Goal: Navigation & Orientation: Find specific page/section

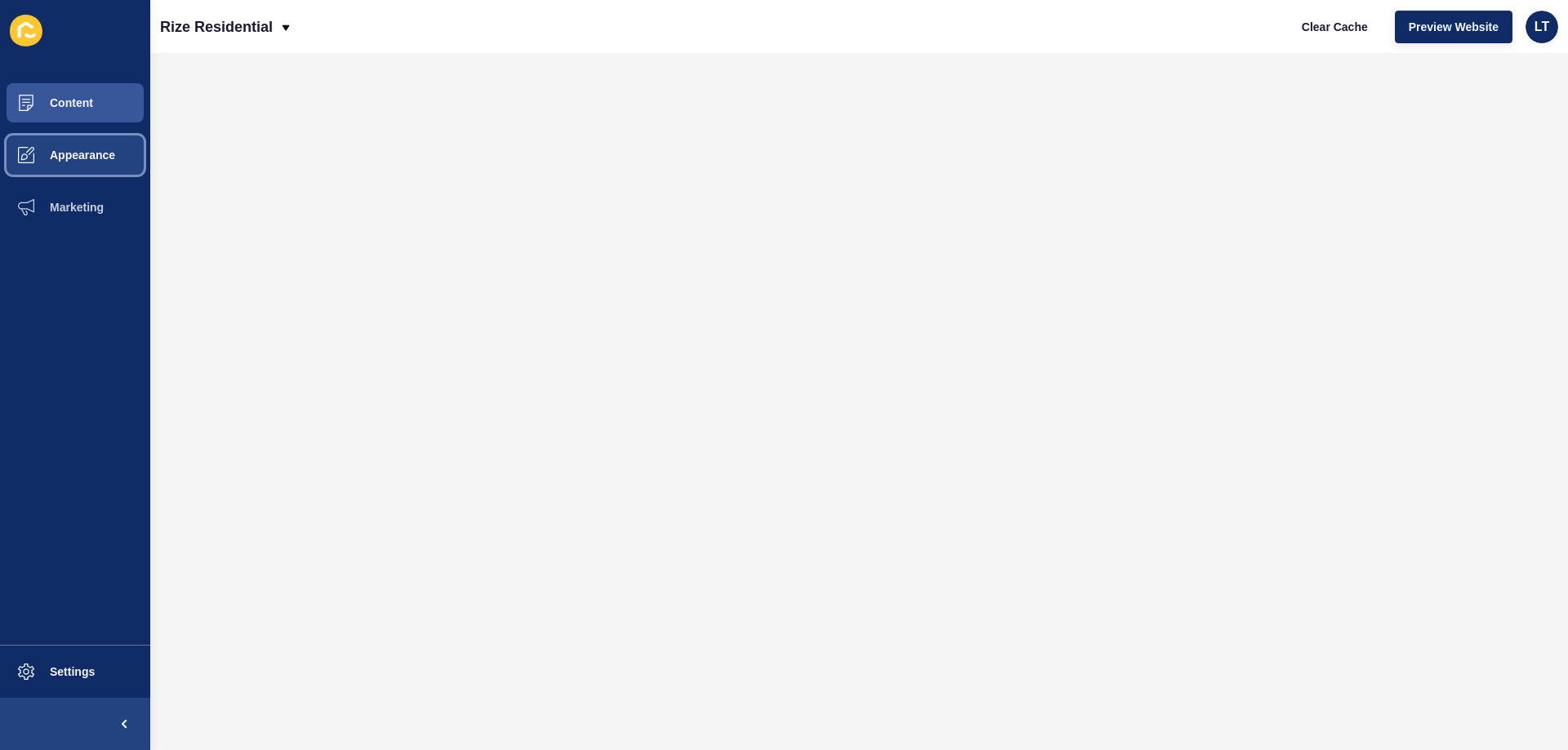
click at [63, 131] on button "Appearance" at bounding box center [75, 155] width 150 height 52
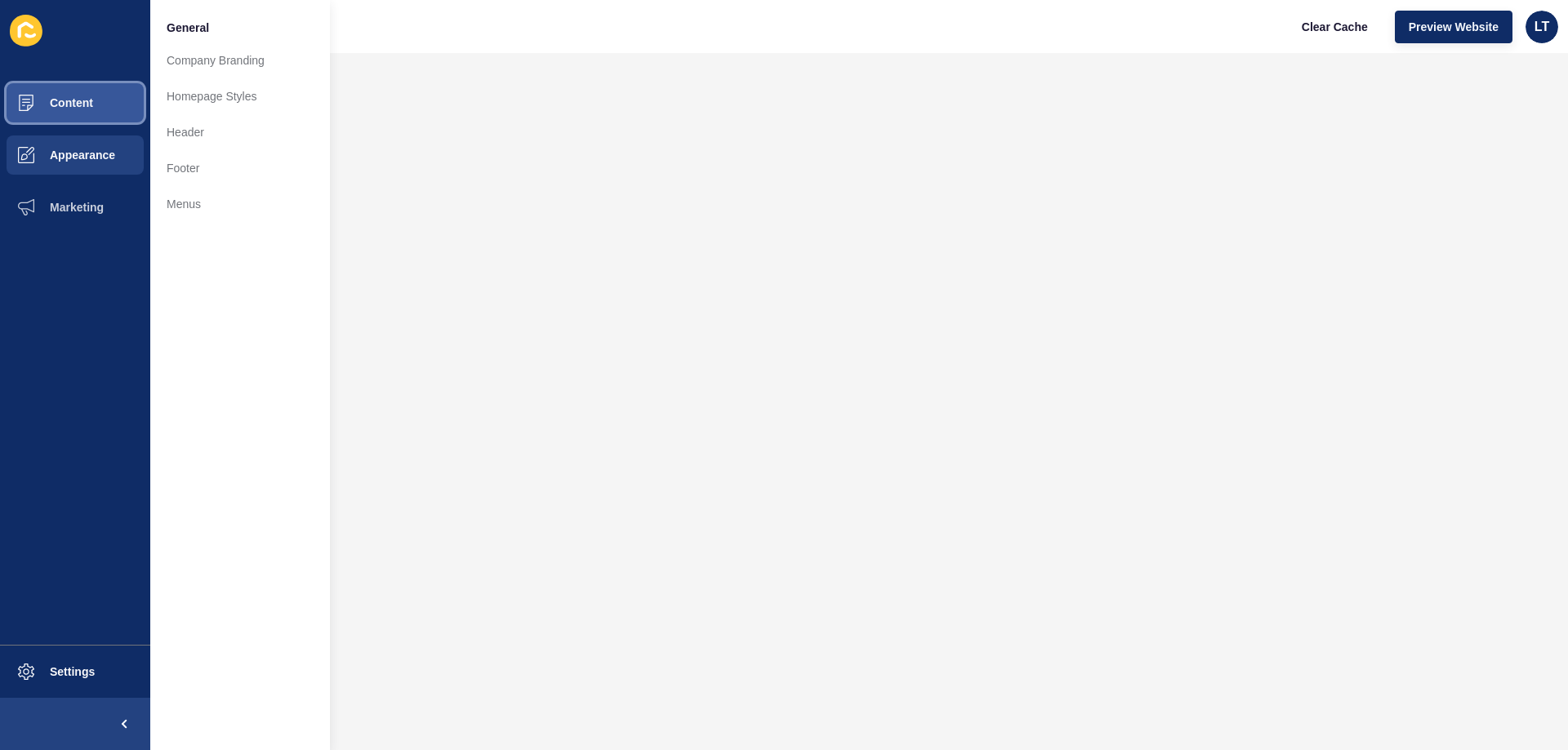
click at [66, 113] on button "Content" at bounding box center [75, 103] width 150 height 52
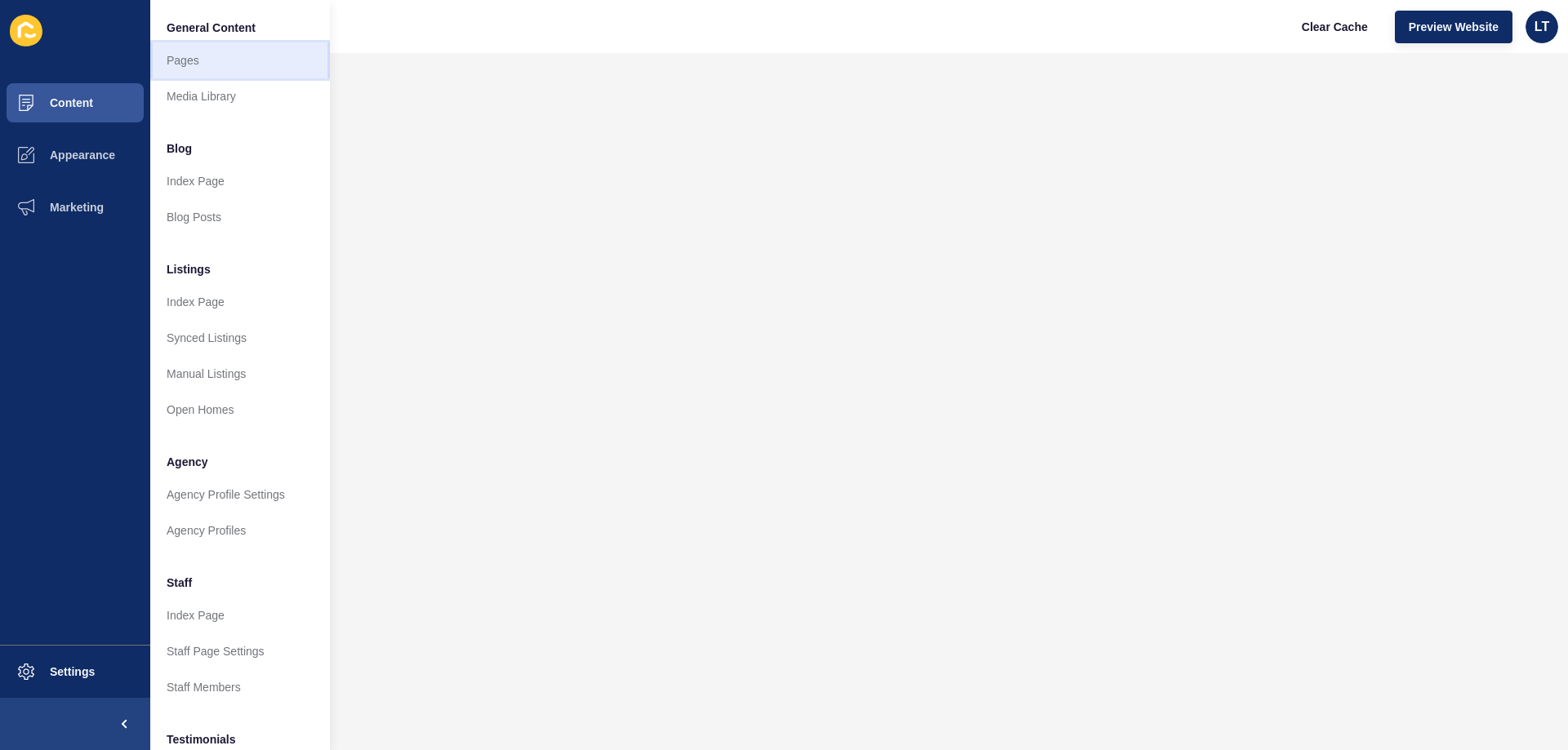
click at [186, 57] on link "Pages" at bounding box center [240, 60] width 179 height 36
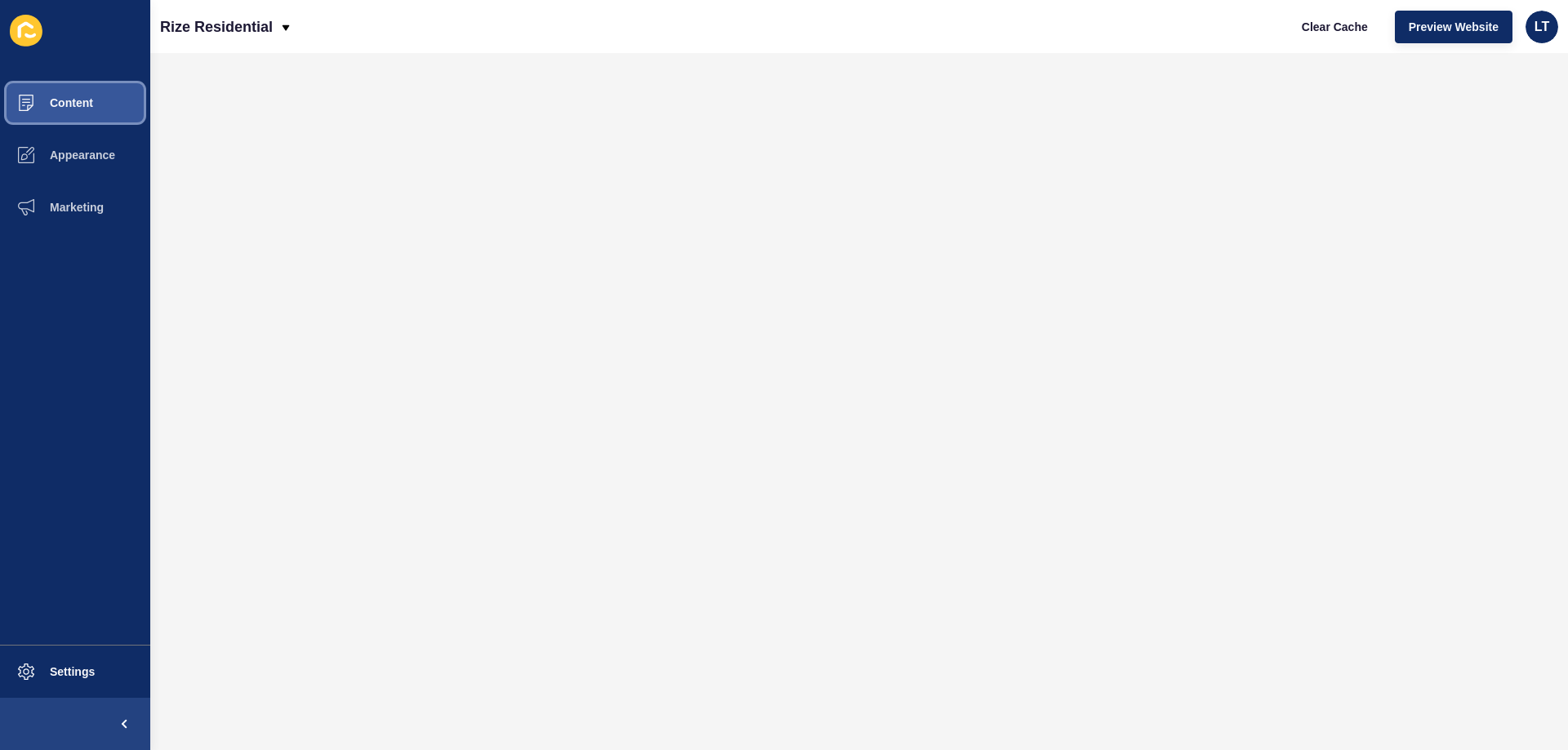
click at [77, 103] on span "Content" at bounding box center [45, 103] width 95 height 14
click at [79, 110] on button "Content" at bounding box center [75, 103] width 150 height 52
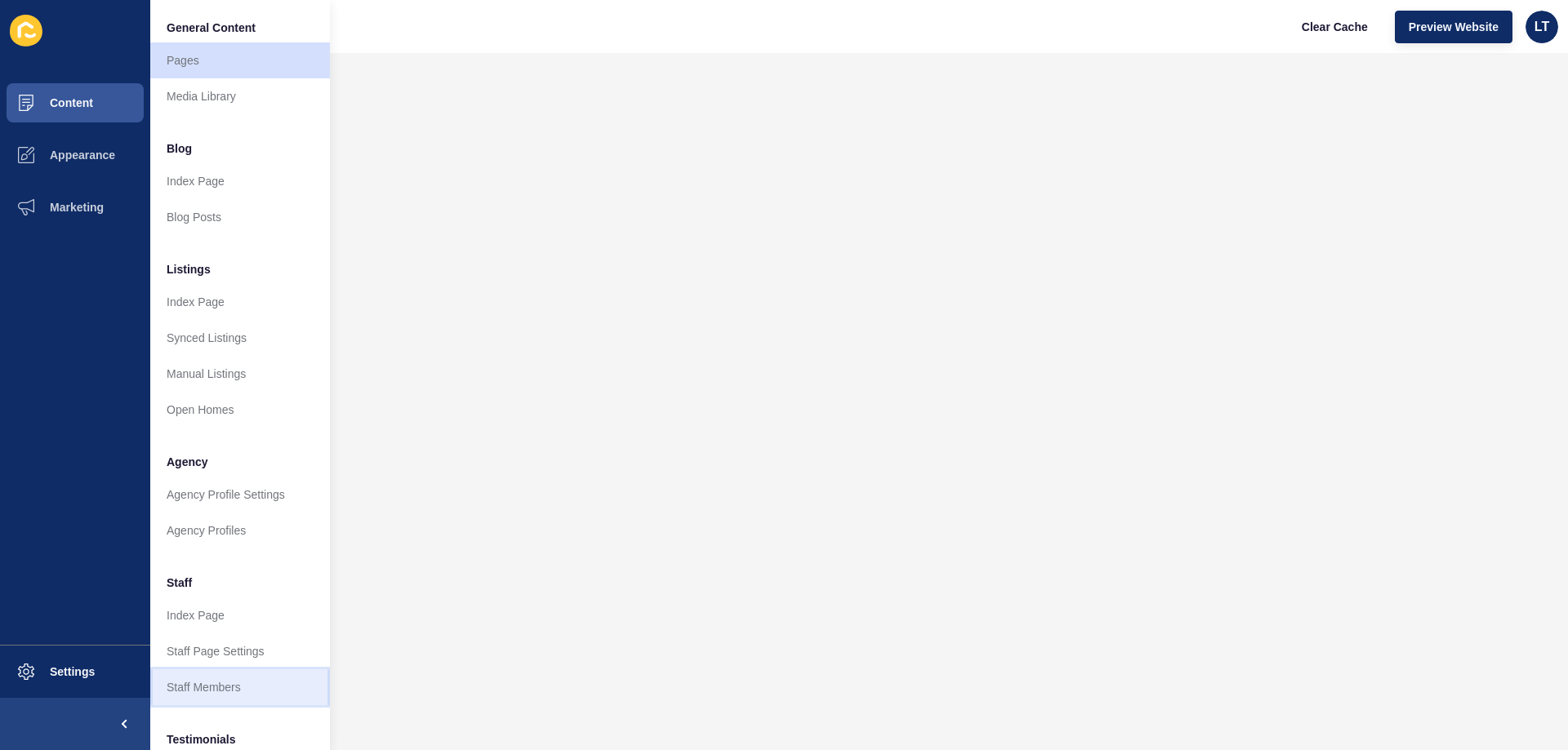
click at [206, 683] on link "Staff Members" at bounding box center [240, 687] width 179 height 36
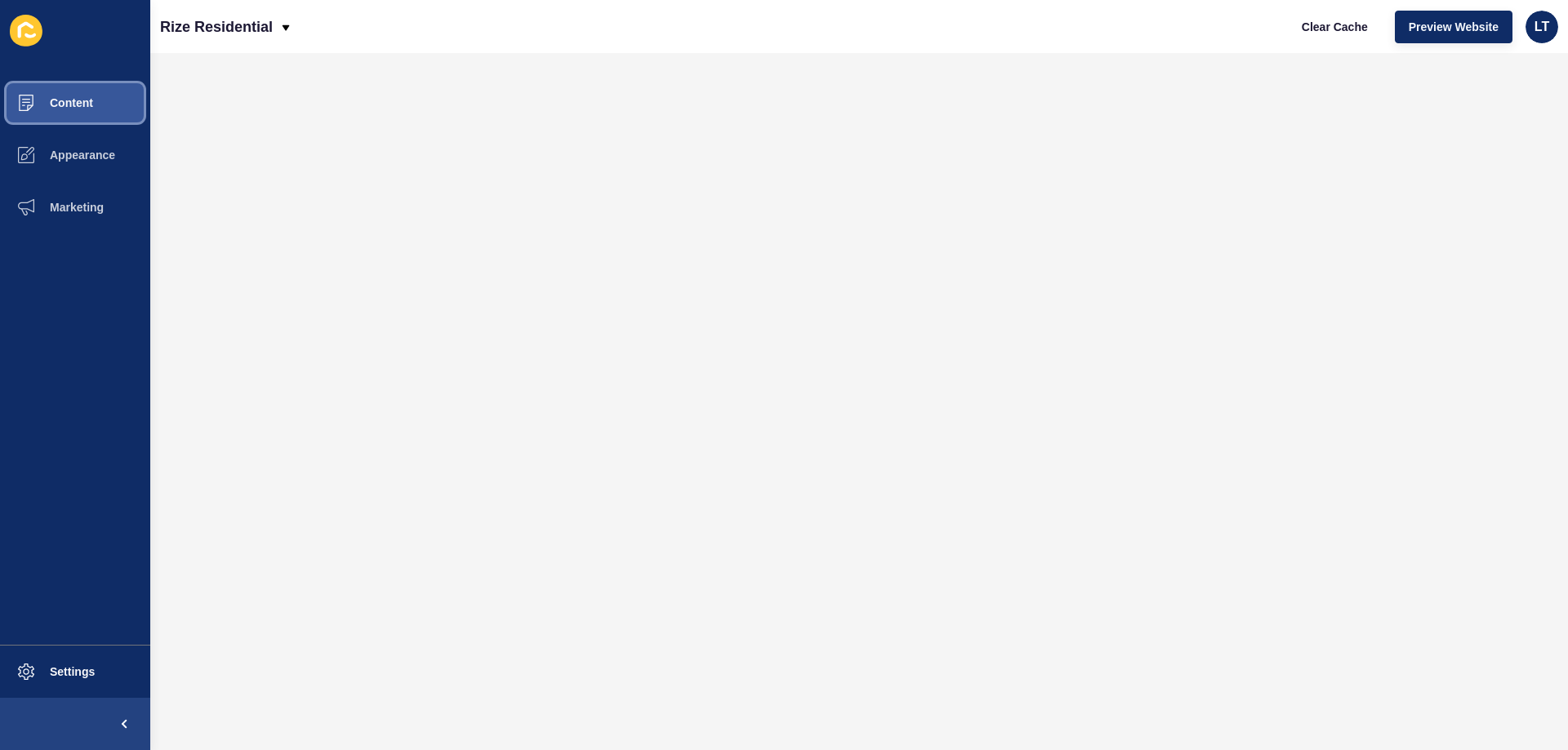
click at [66, 95] on button "Content" at bounding box center [75, 103] width 150 height 52
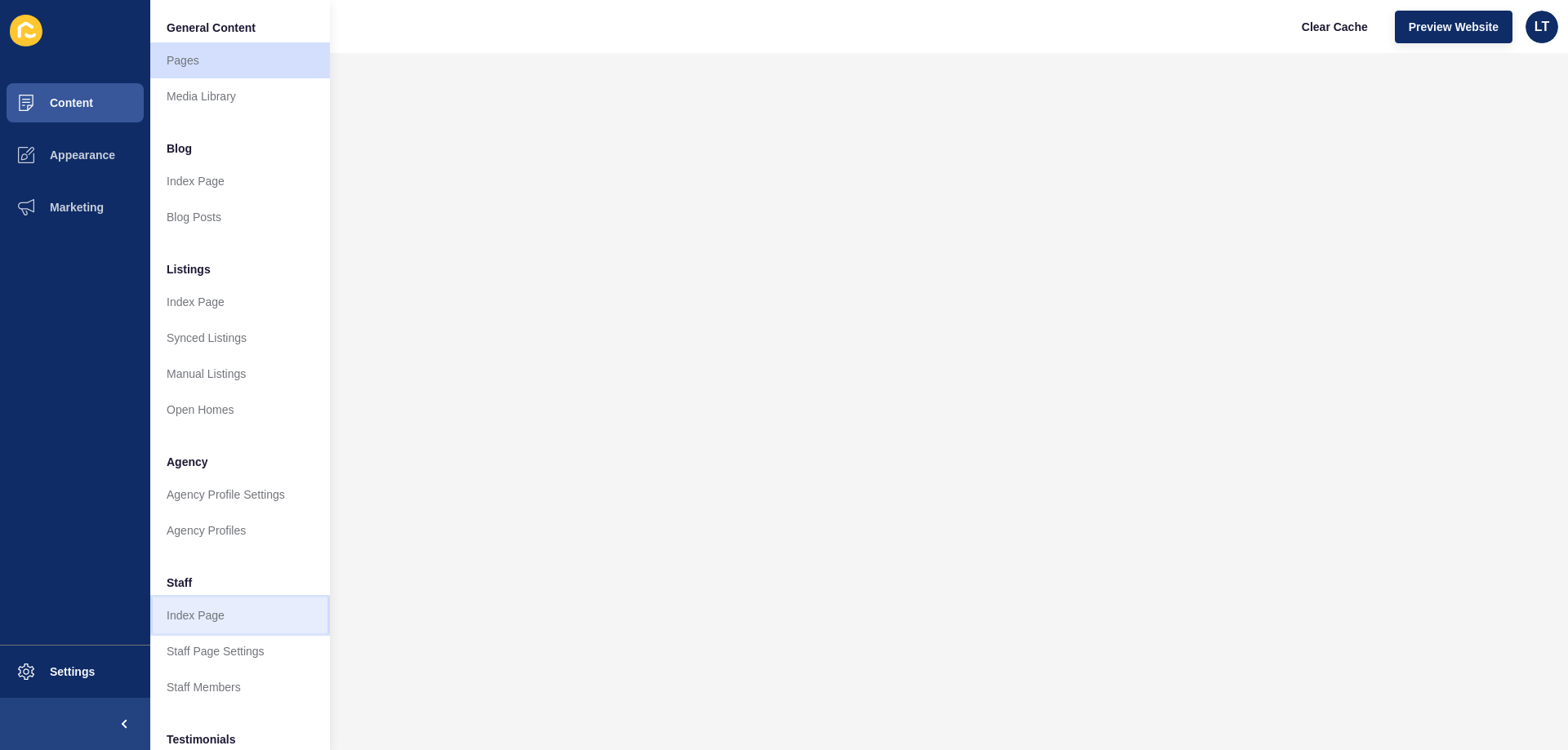
click at [204, 617] on link "Index Page" at bounding box center [240, 616] width 179 height 36
